Goal: Check status

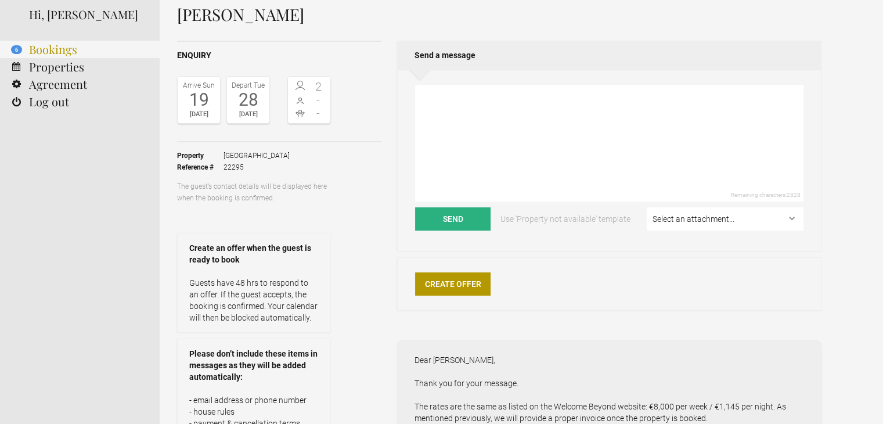
click at [64, 55] on link "6 Bookings" at bounding box center [80, 49] width 160 height 17
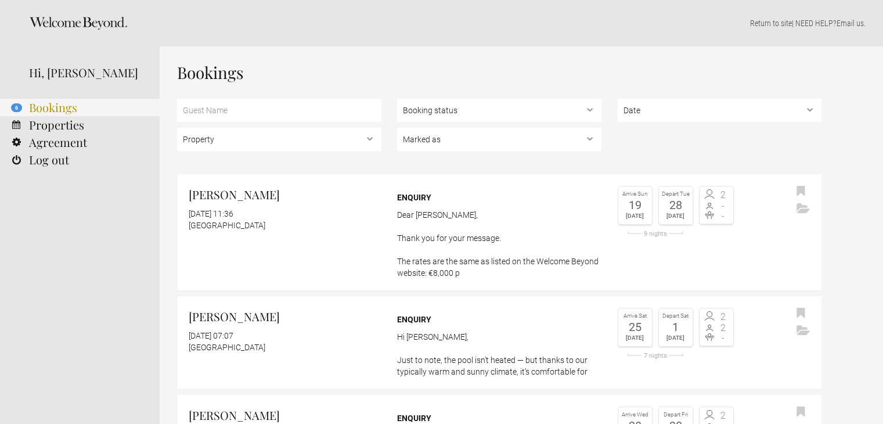
click at [64, 103] on link "6 Bookings" at bounding box center [80, 107] width 160 height 17
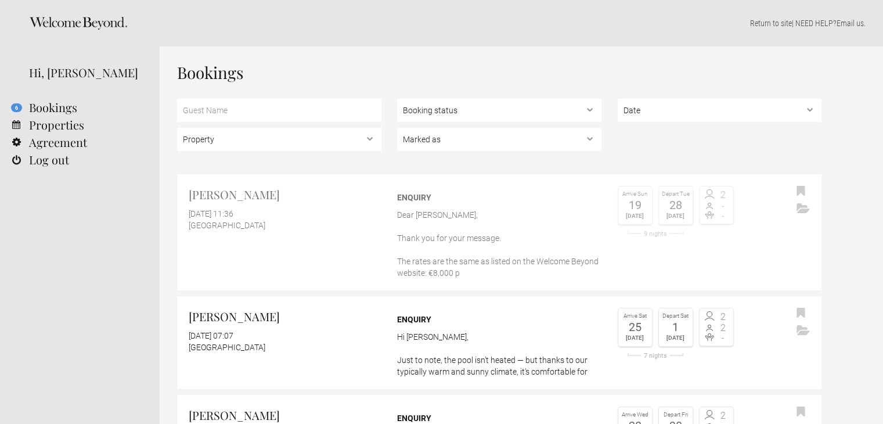
click at [318, 237] on link "Doreen Brade 29 September 2025 at 11:36 Casa Algarve Enquiry Dear Doreen, Thank…" at bounding box center [499, 232] width 644 height 116
